Goal: Task Accomplishment & Management: Use online tool/utility

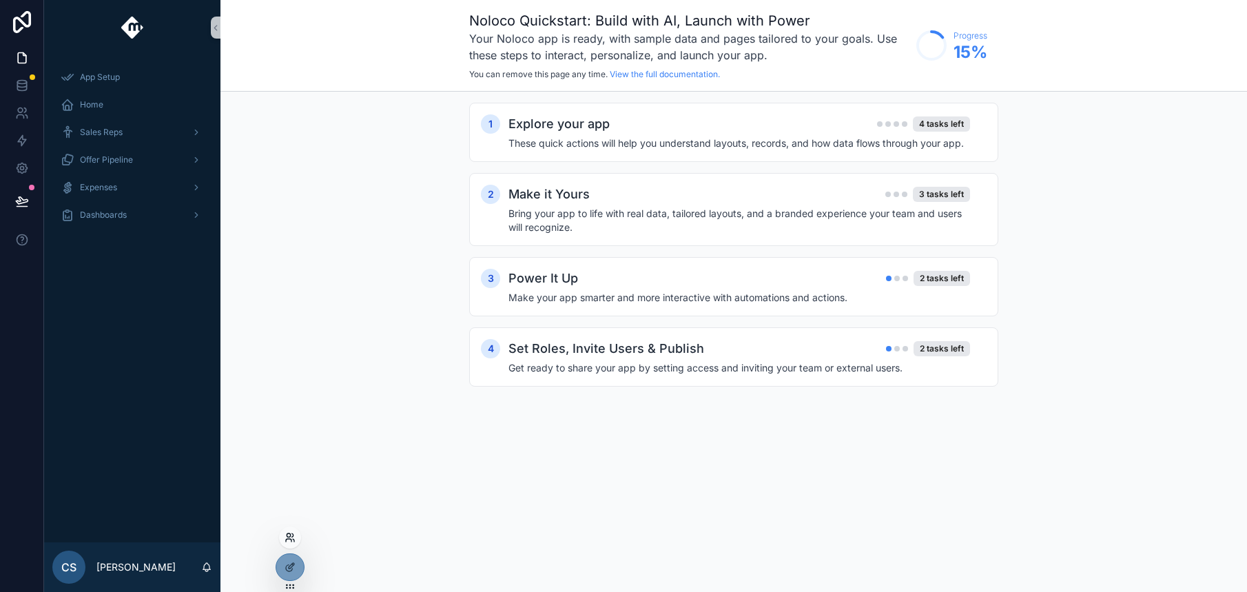
click at [288, 537] on icon at bounding box center [288, 534] width 3 height 3
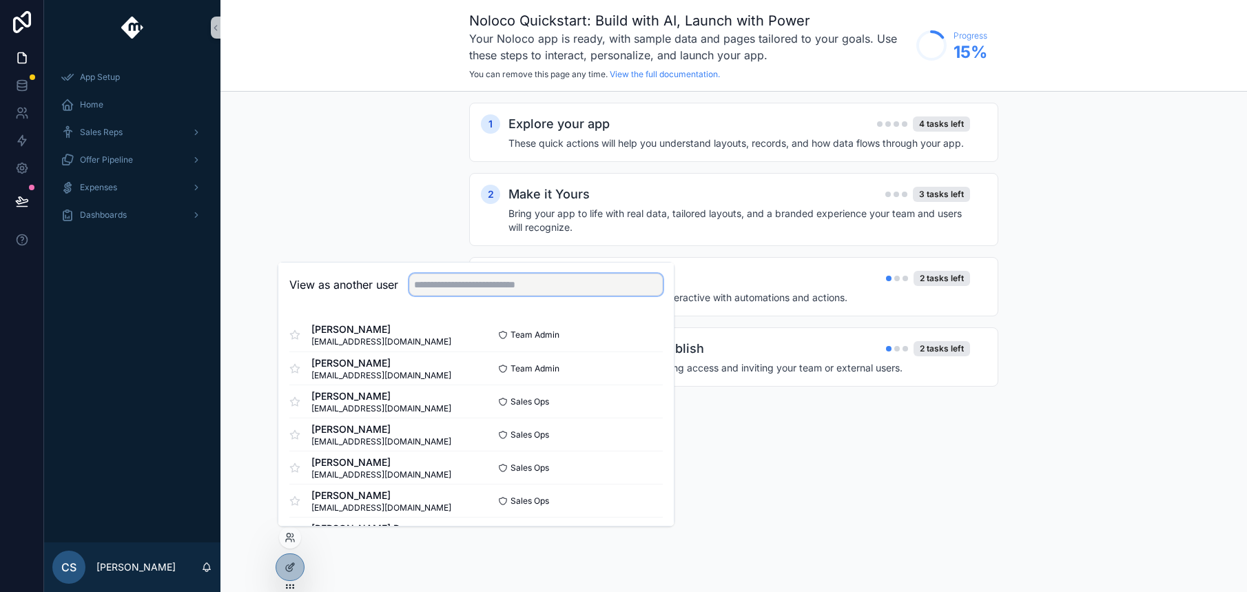
click at [439, 284] on input "text" at bounding box center [536, 285] width 254 height 22
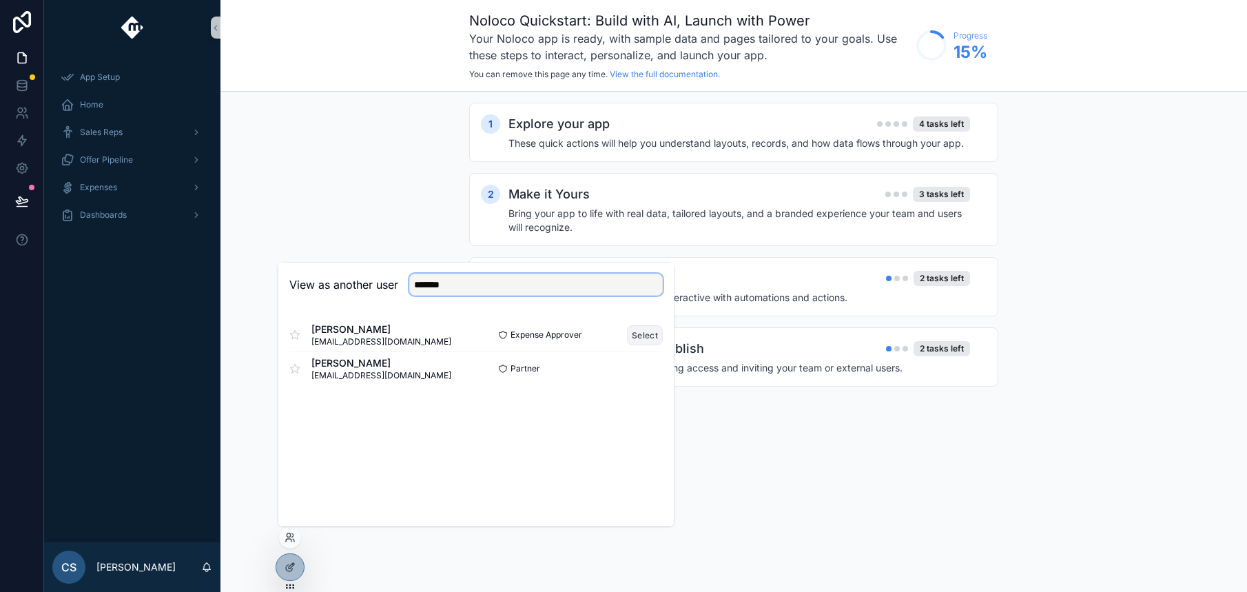
type input "*******"
click at [644, 331] on button "Select" at bounding box center [645, 335] width 36 height 20
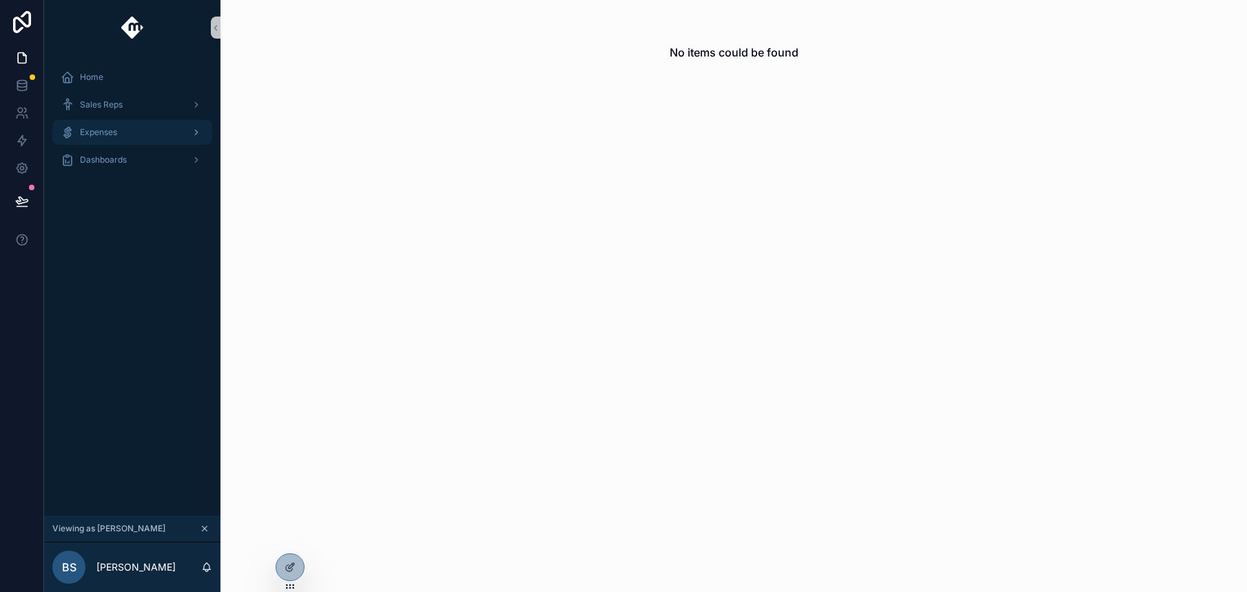
click at [194, 134] on icon "scrollable content" at bounding box center [197, 132] width 10 height 10
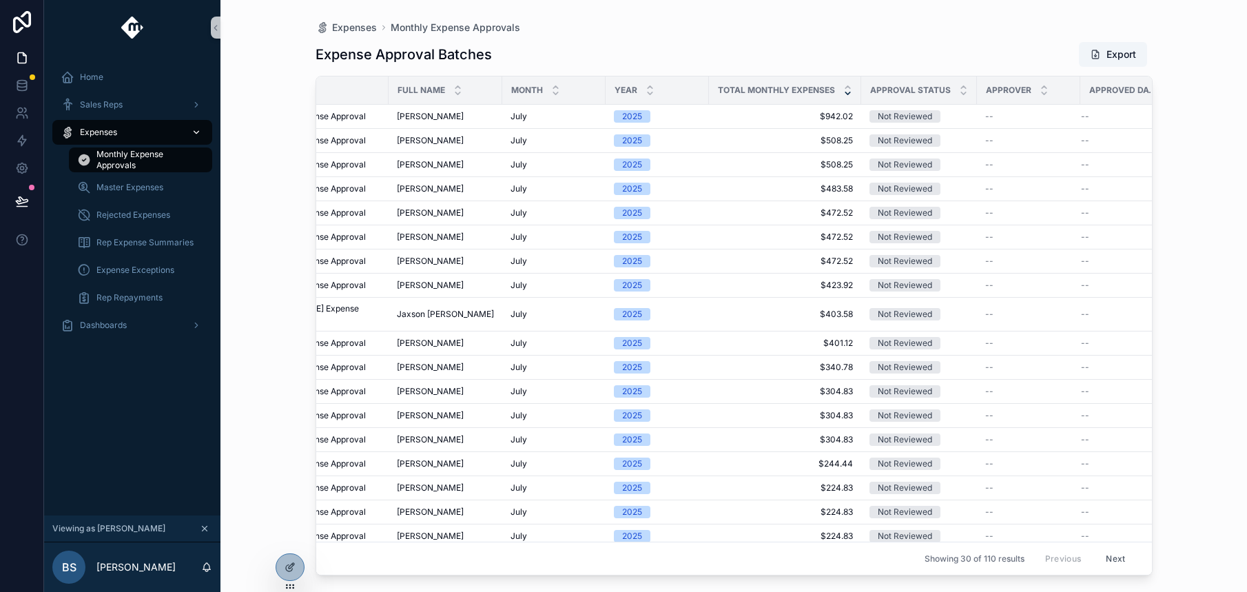
scroll to position [3, 169]
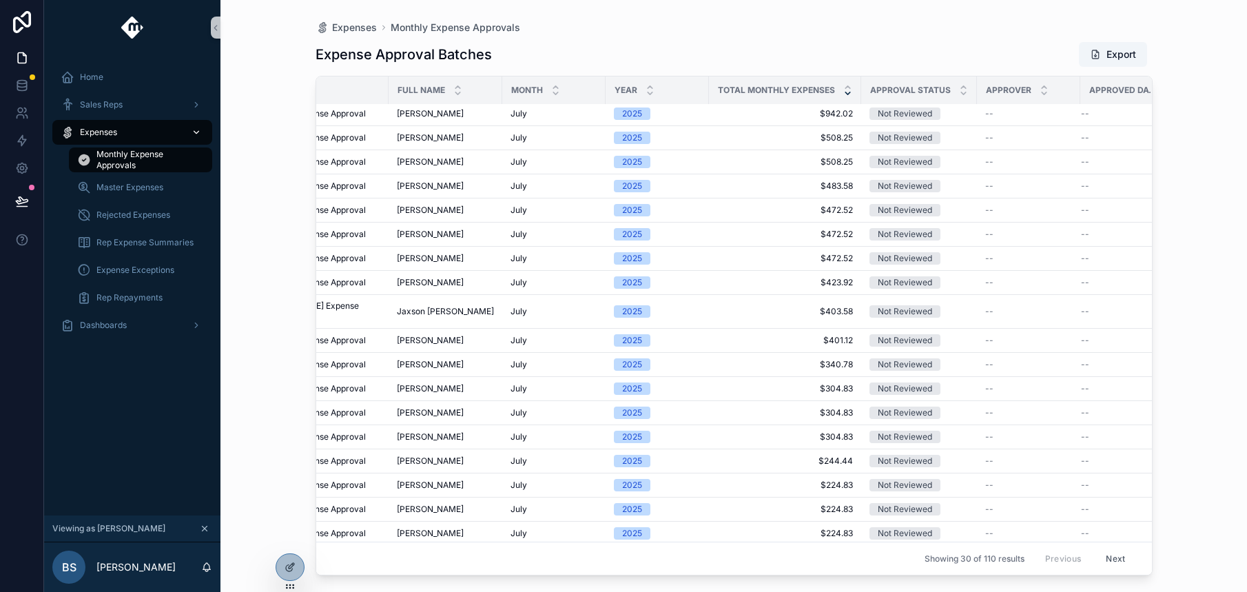
click at [1099, 548] on button "Next" at bounding box center [1115, 558] width 39 height 21
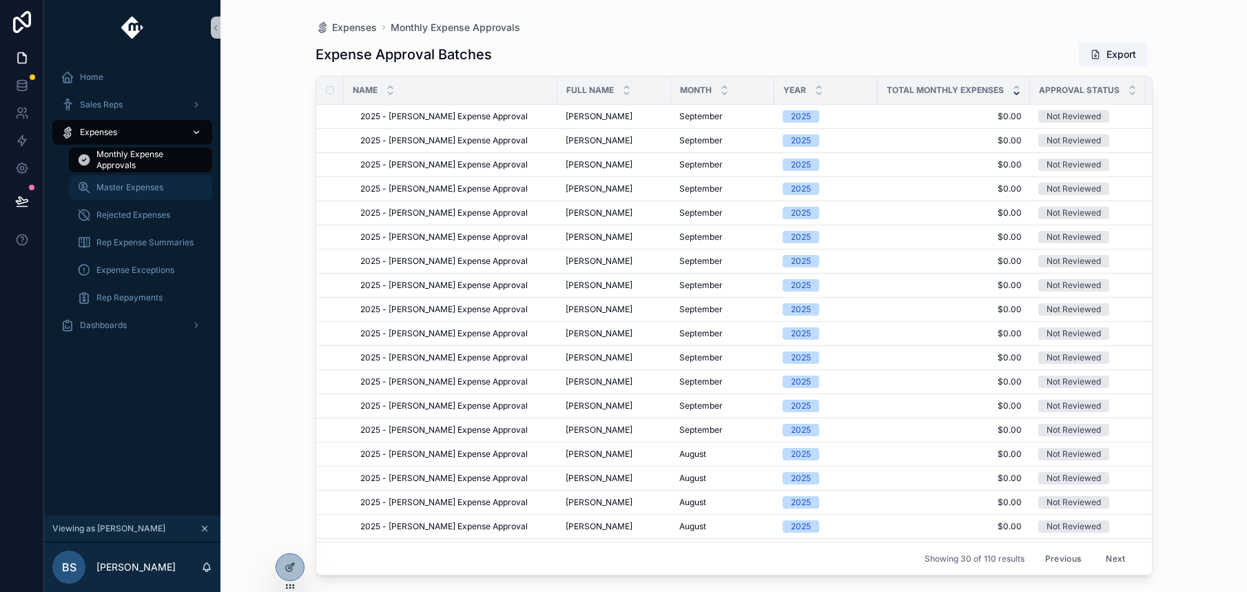
click at [128, 185] on span "Master Expenses" at bounding box center [129, 187] width 67 height 11
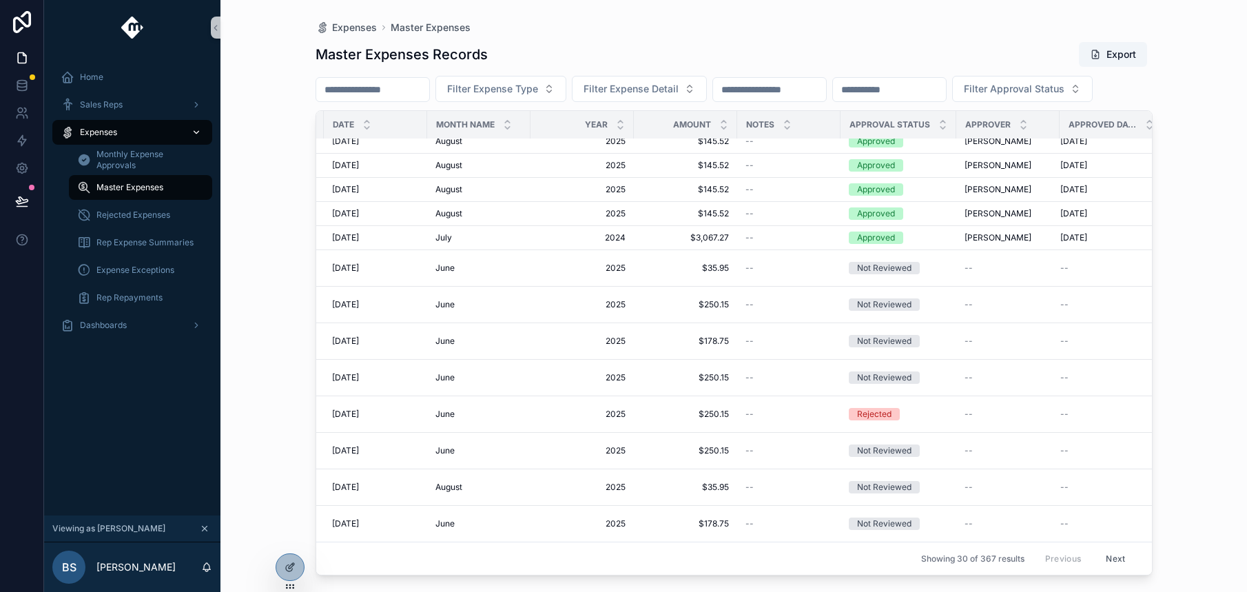
scroll to position [566, 342]
click at [1096, 549] on button "Next" at bounding box center [1115, 558] width 39 height 21
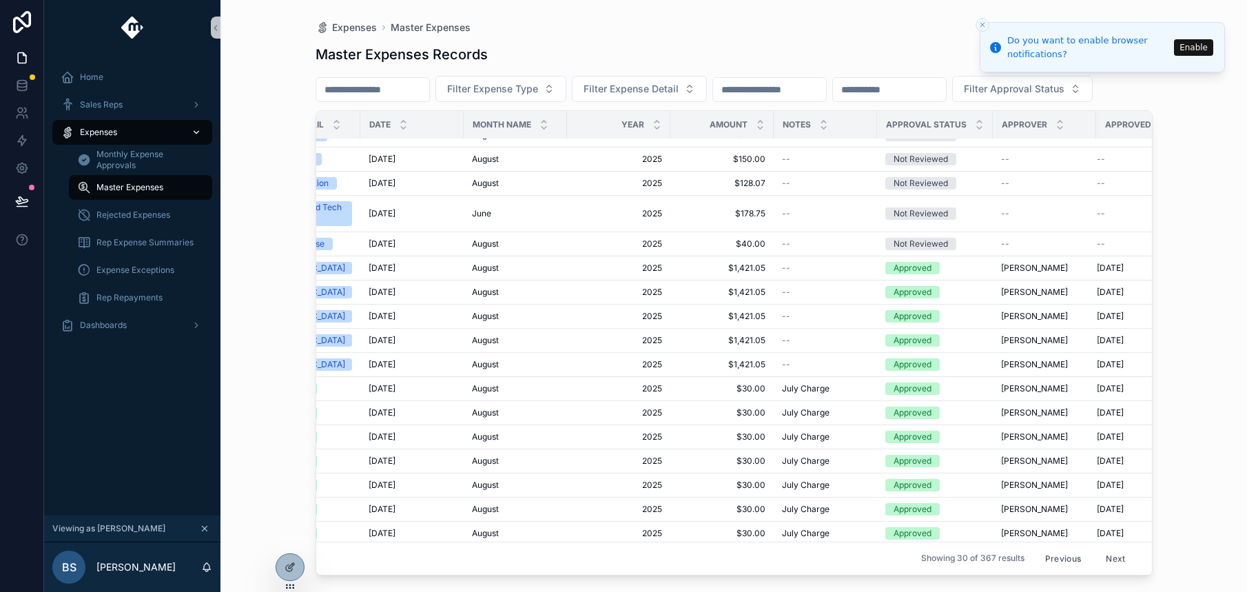
scroll to position [270, 305]
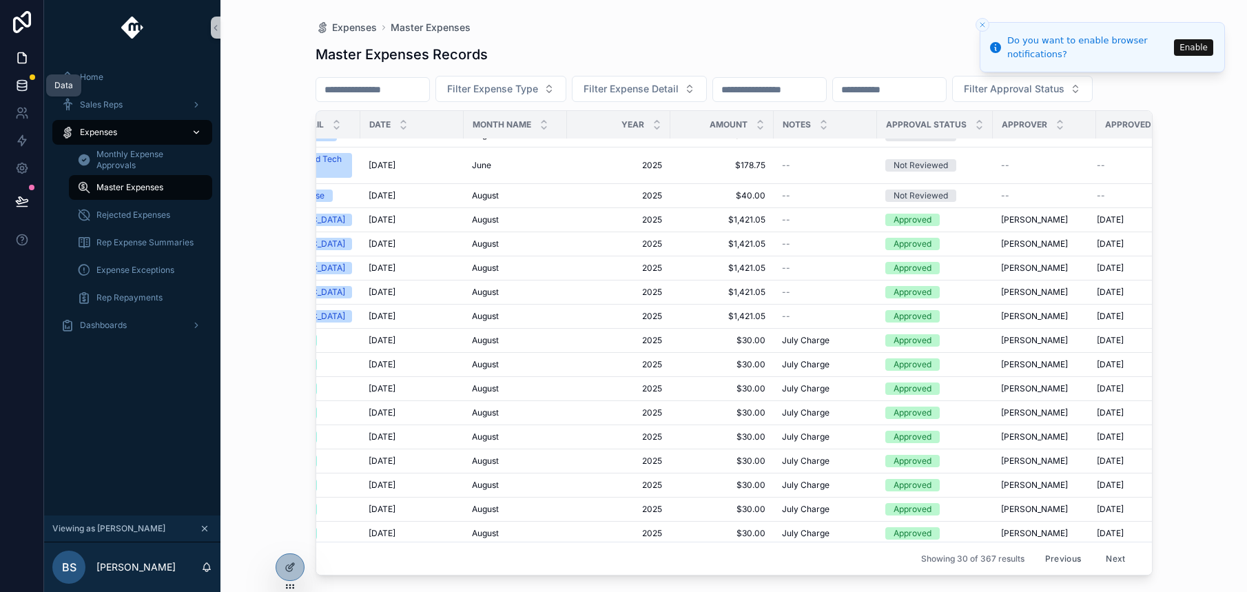
click at [21, 82] on icon at bounding box center [22, 86] width 14 height 14
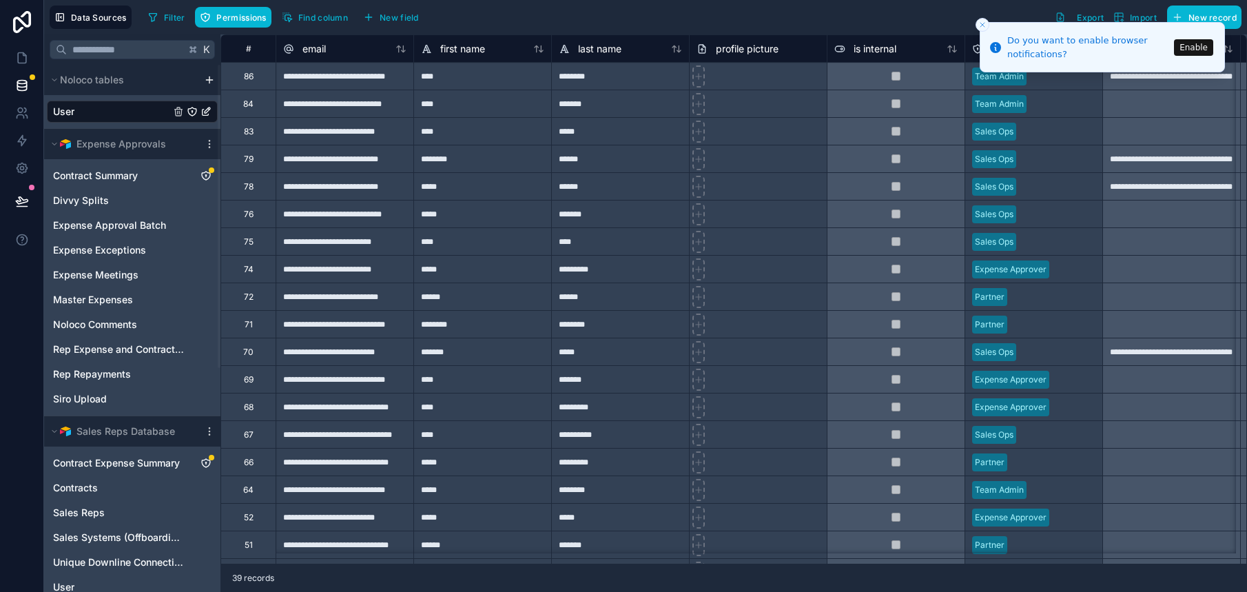
click at [980, 26] on icon "Close toast" at bounding box center [983, 25] width 8 height 8
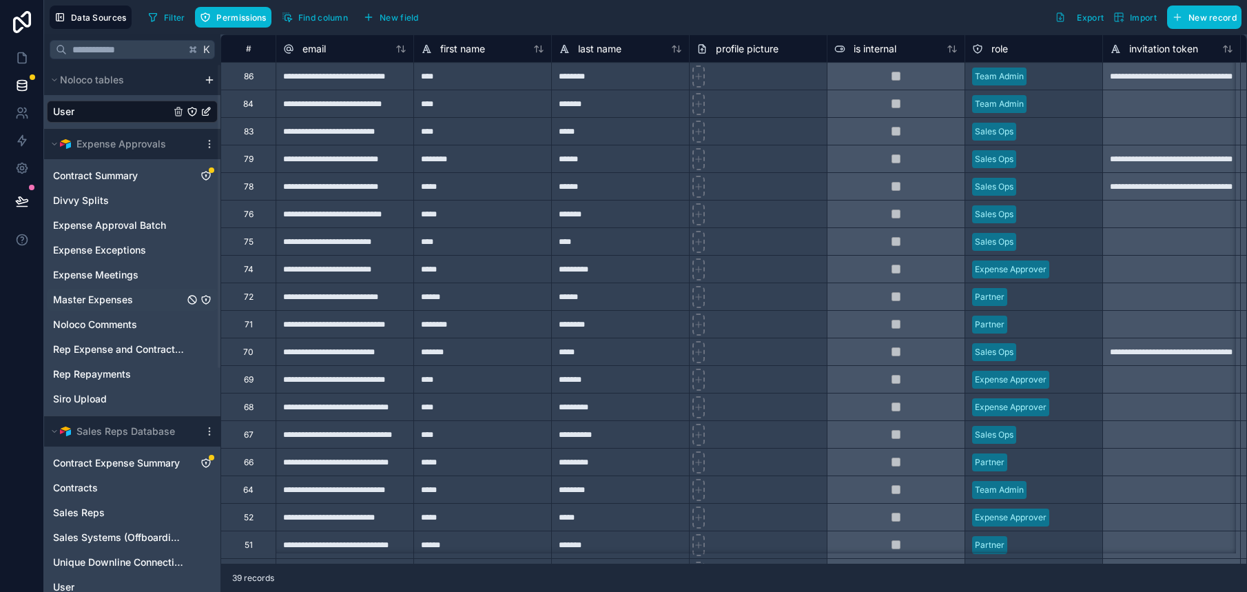
click at [128, 296] on span "Master Expenses" at bounding box center [93, 300] width 80 height 14
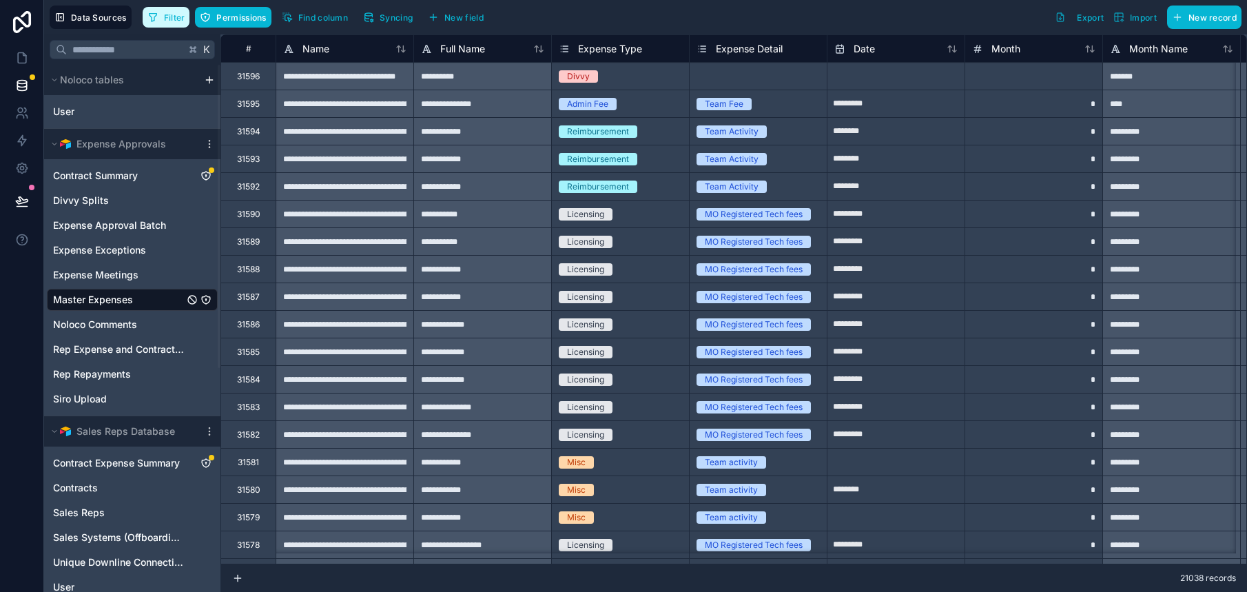
click at [172, 16] on span "Filter" at bounding box center [174, 17] width 21 height 10
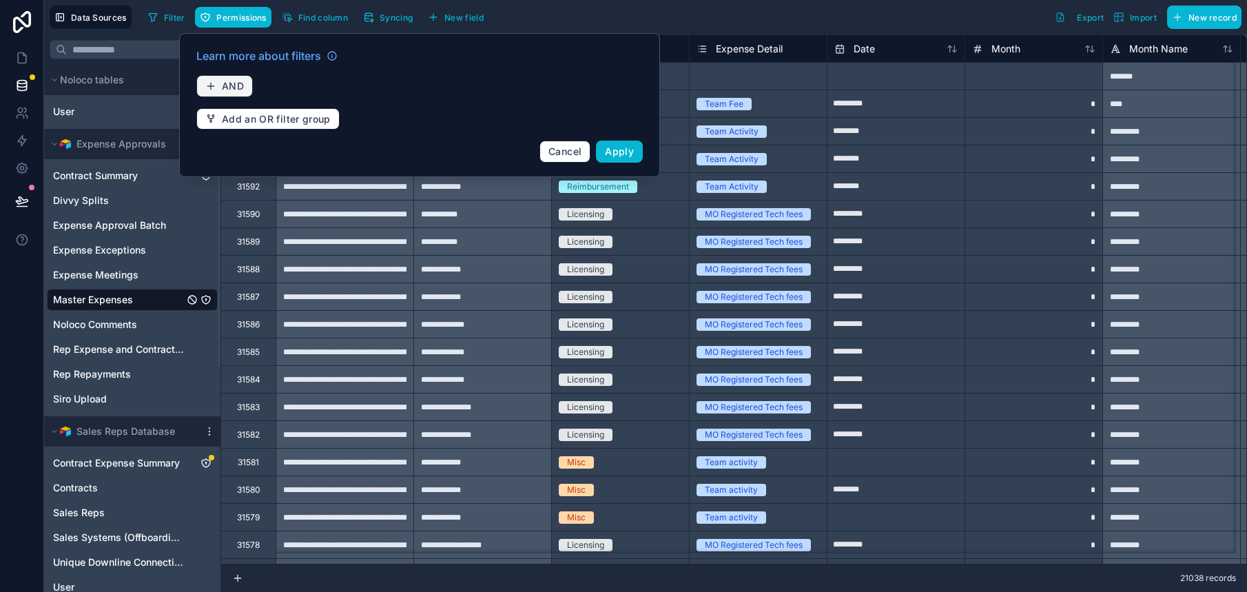
click at [226, 83] on span "AND" at bounding box center [233, 86] width 22 height 12
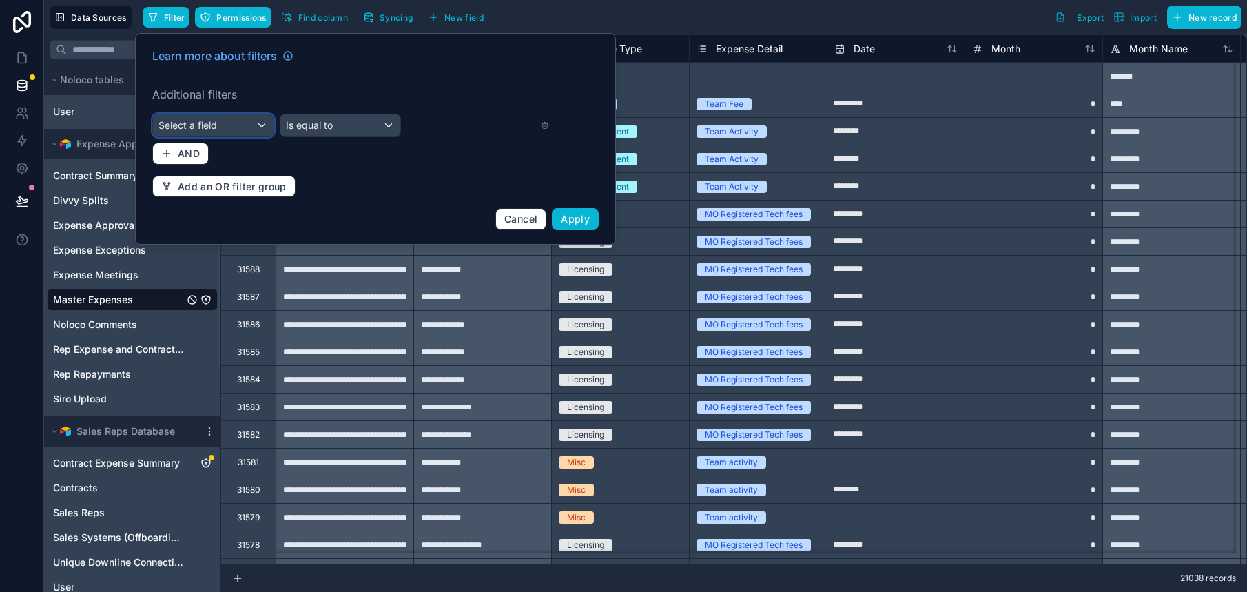
click at [258, 122] on div "Select a field" at bounding box center [213, 125] width 121 height 22
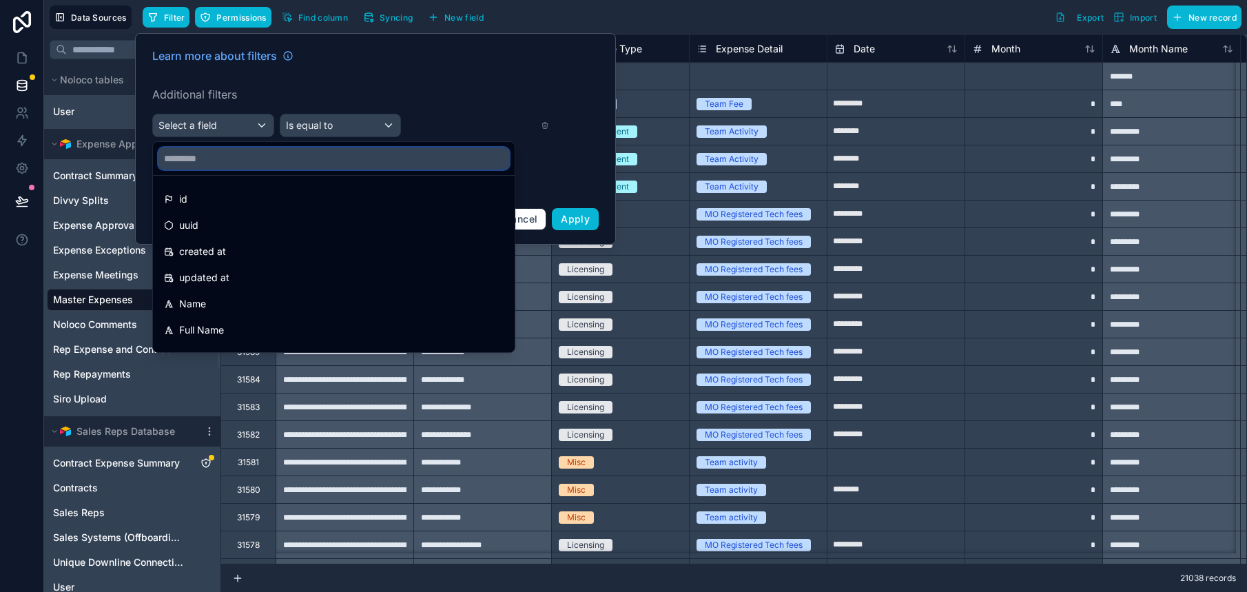
click at [278, 156] on input "text" at bounding box center [334, 158] width 351 height 22
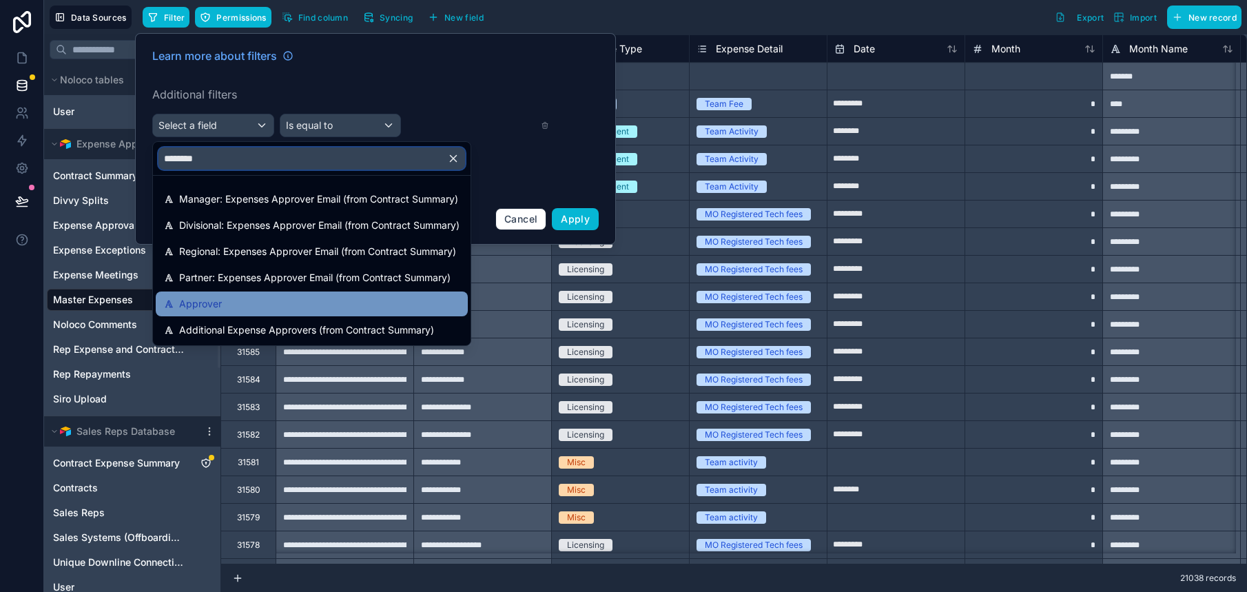
type input "********"
click at [289, 301] on div "Approver" at bounding box center [312, 304] width 296 height 17
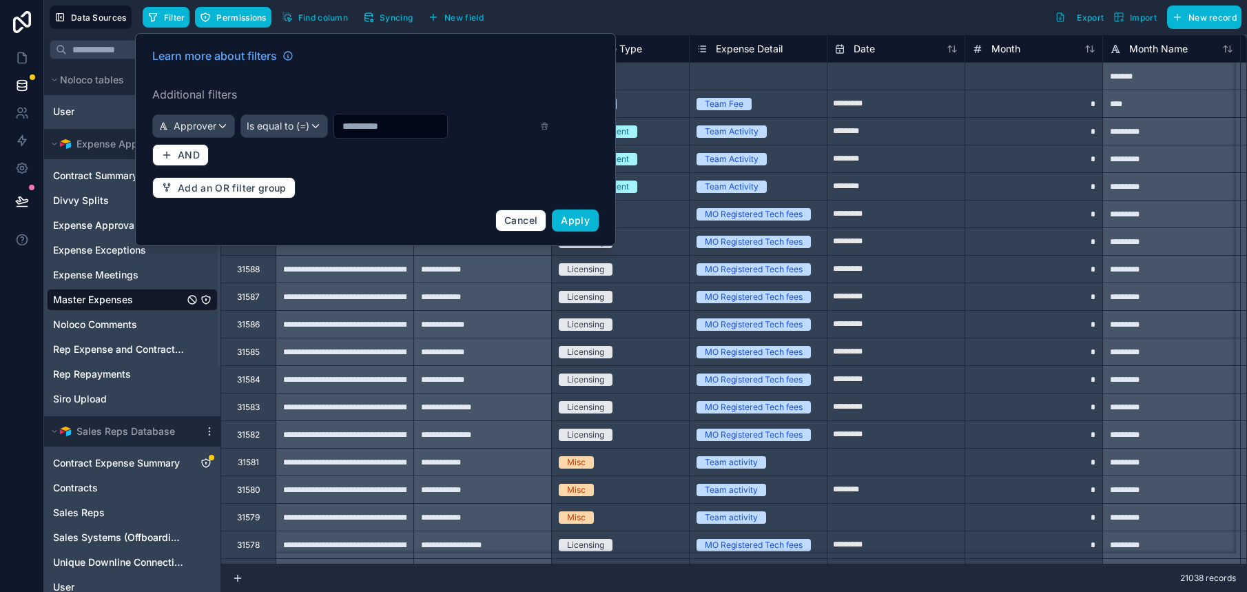
click at [373, 123] on input "text" at bounding box center [390, 125] width 113 height 19
type input "*****"
click at [592, 218] on button "Apply" at bounding box center [575, 220] width 47 height 22
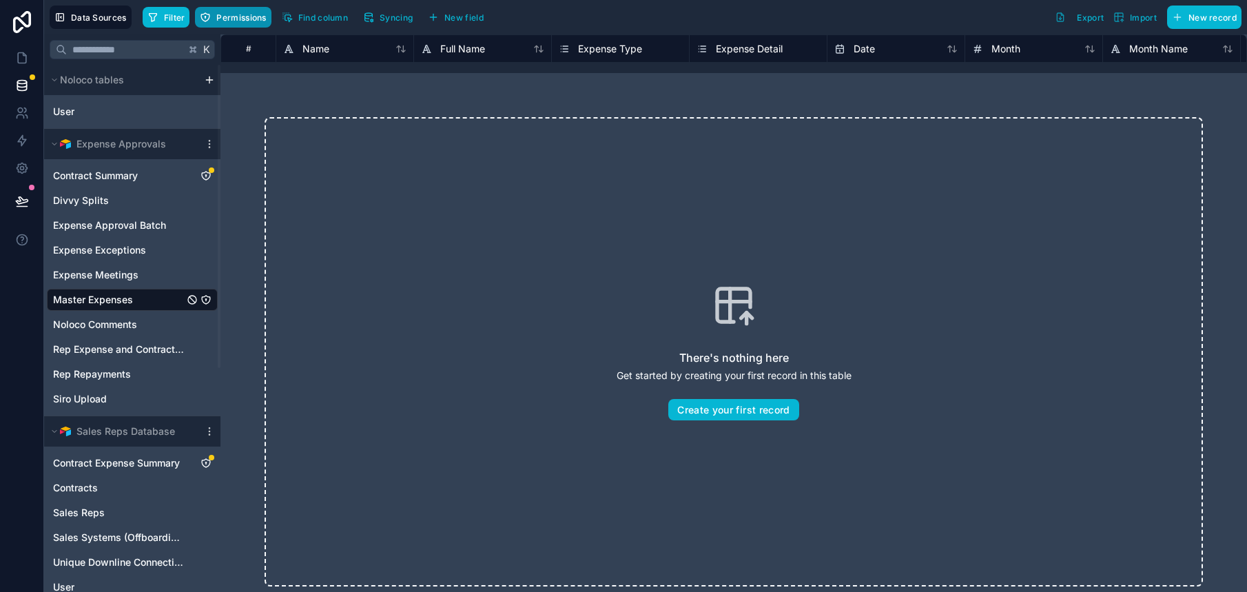
click at [249, 21] on span "Permissions" at bounding box center [241, 17] width 50 height 10
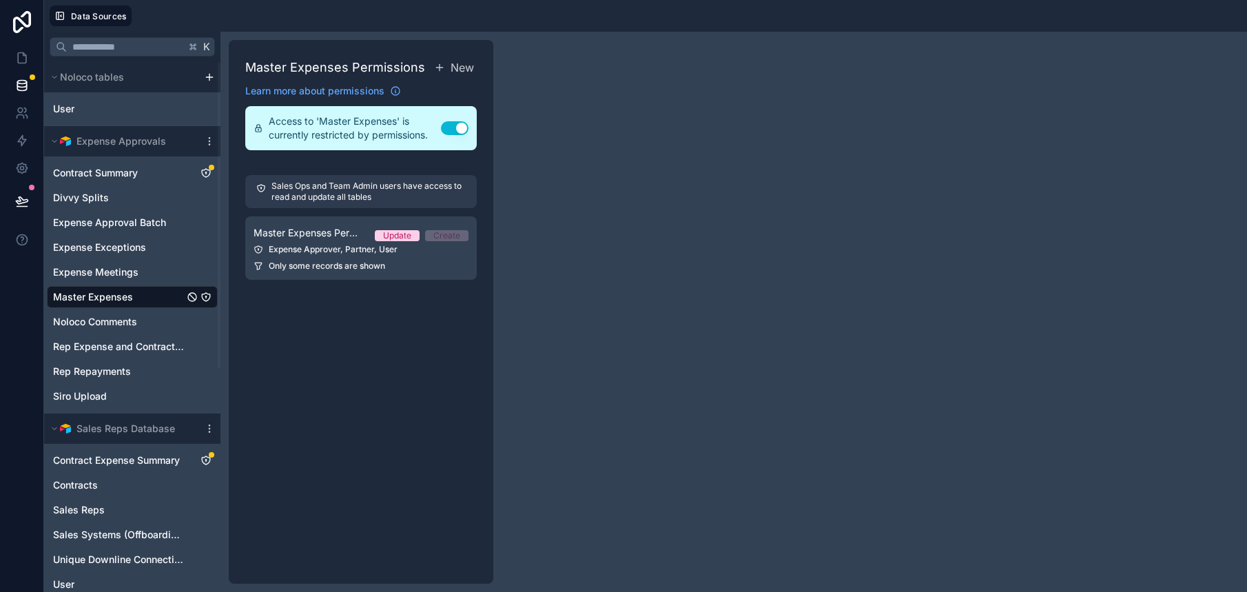
click at [507, 201] on div "Master Expenses Permissions New Learn more about permissions Access to 'Master …" at bounding box center [734, 312] width 1027 height 560
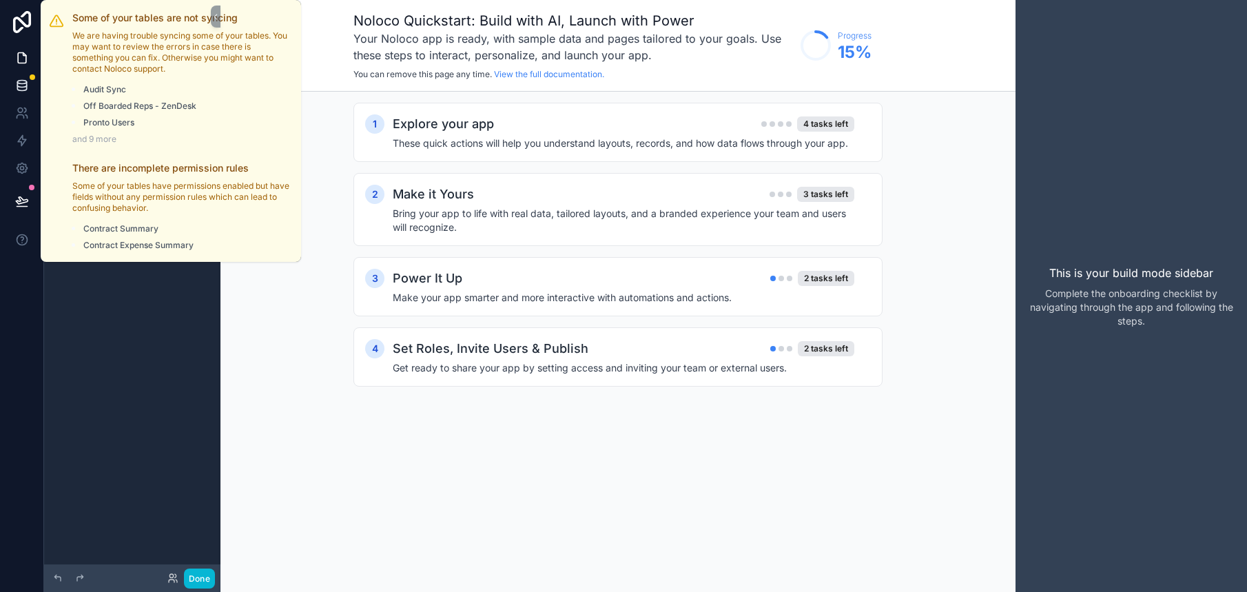
click at [32, 78] on div at bounding box center [33, 77] width 6 height 6
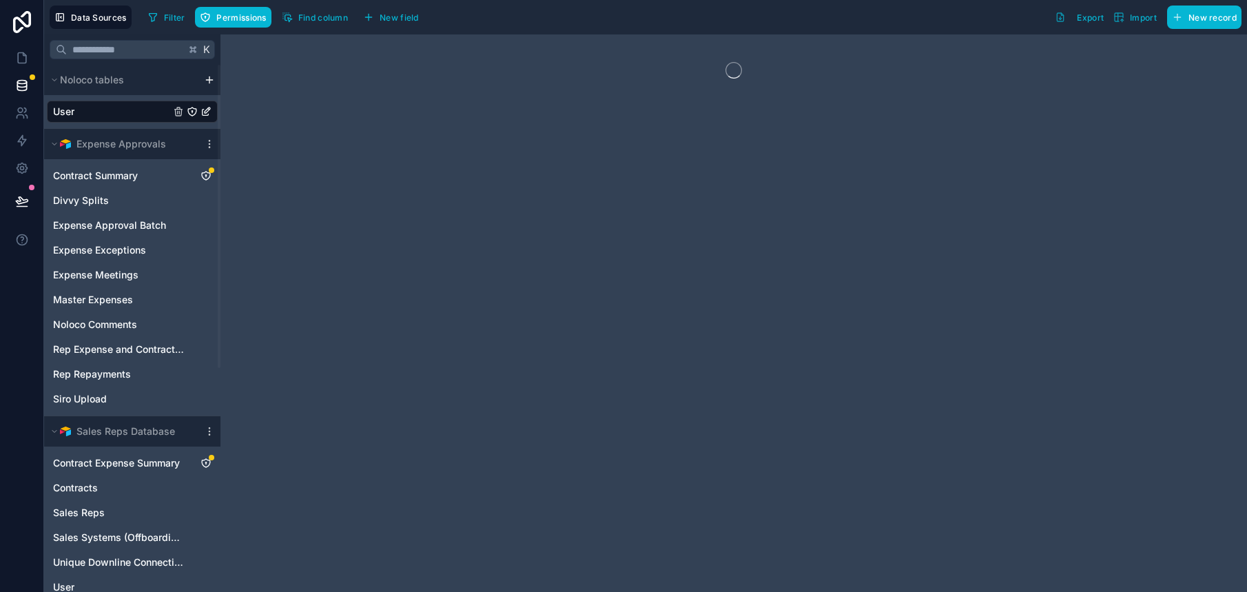
click at [353, 91] on div at bounding box center [734, 313] width 1027 height 558
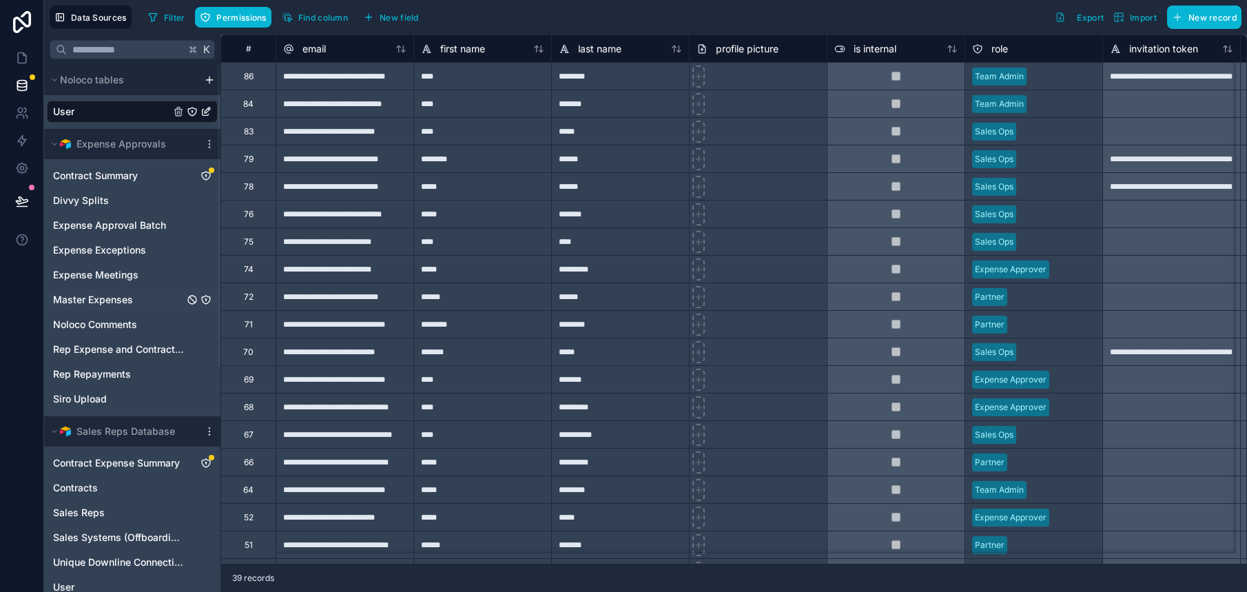
click at [139, 293] on link "Master Expenses" at bounding box center [118, 300] width 131 height 14
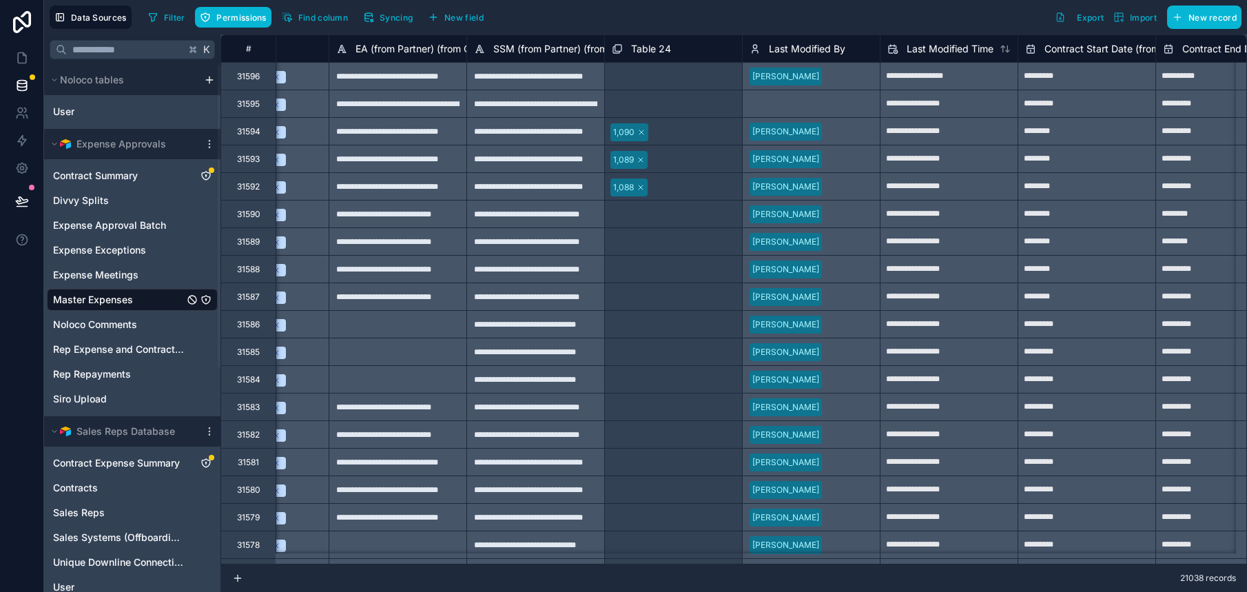
scroll to position [0, 6749]
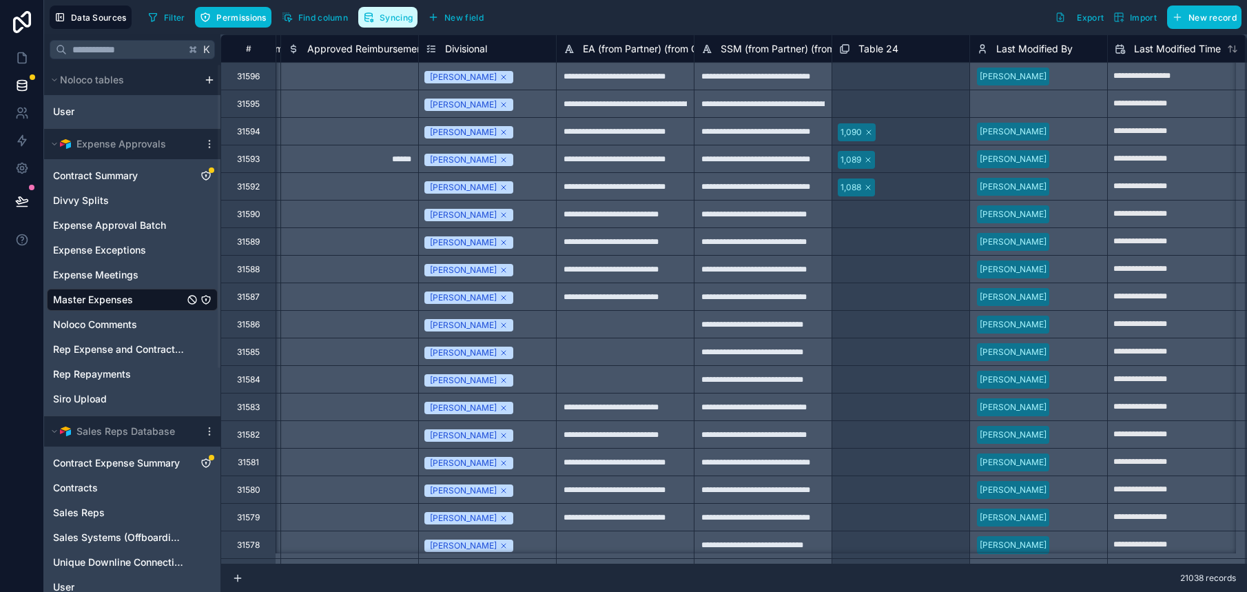
click at [368, 20] on icon "button" at bounding box center [368, 17] width 11 height 11
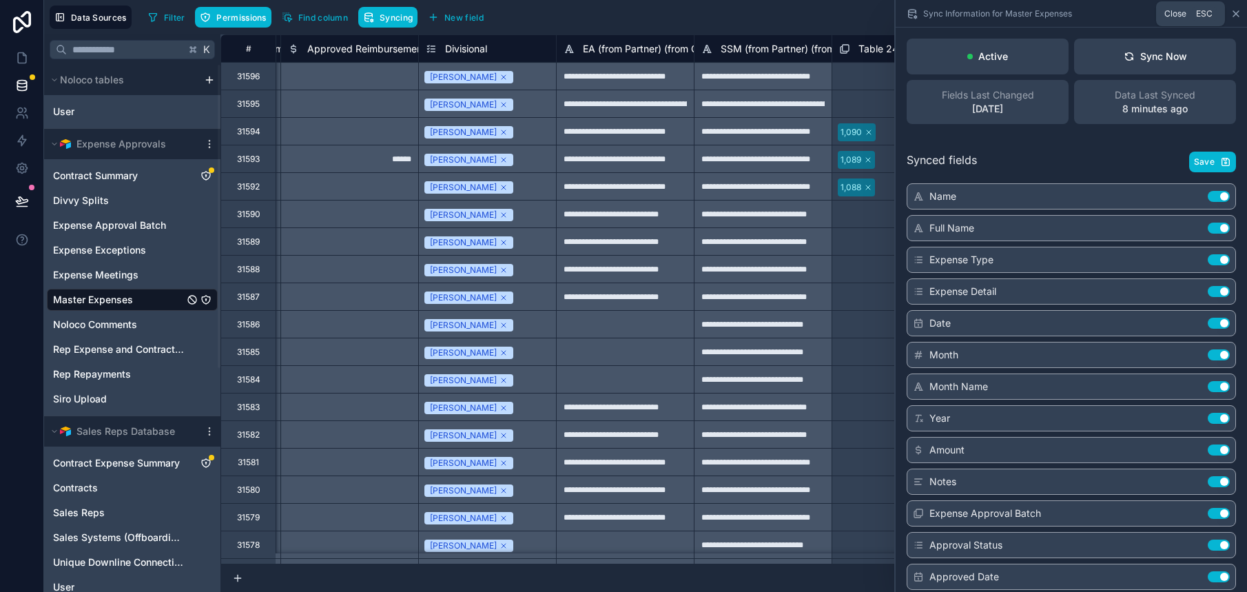
click at [1235, 14] on icon at bounding box center [1237, 14] width 6 height 6
